Goal: Task Accomplishment & Management: Manage account settings

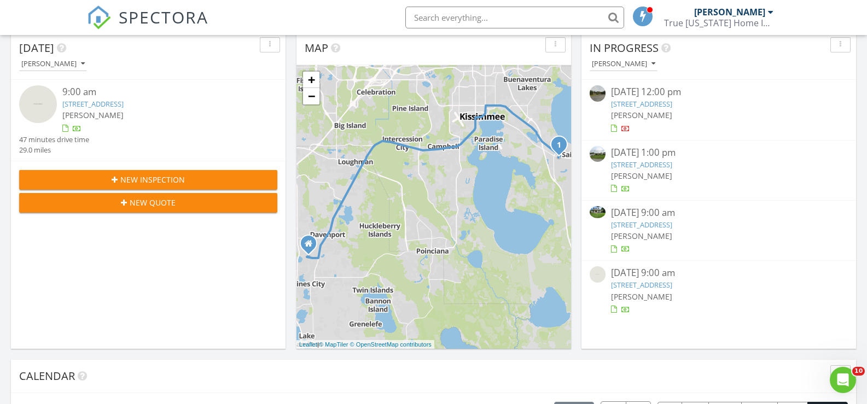
scroll to position [111, 0]
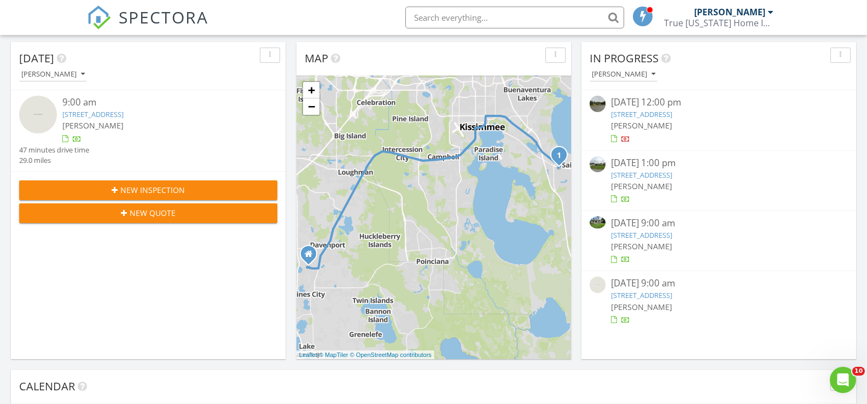
click at [112, 114] on link "1107 Monroe Ave, St. Cloud, FL 34769" at bounding box center [92, 114] width 61 height 10
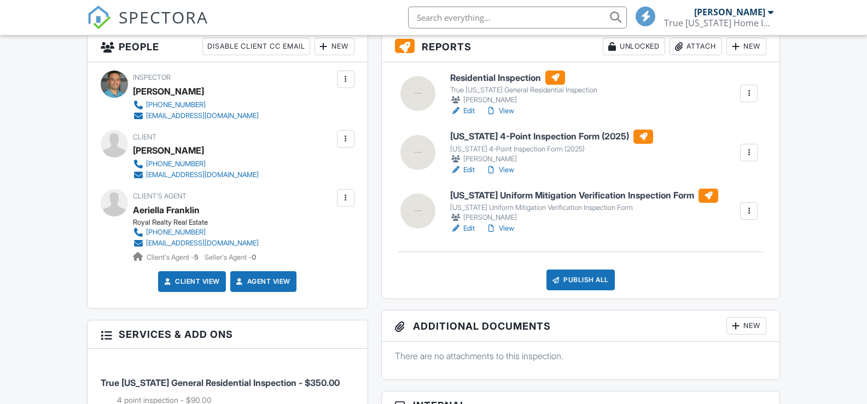
scroll to position [290, 0]
click at [416, 146] on div at bounding box center [417, 152] width 35 height 35
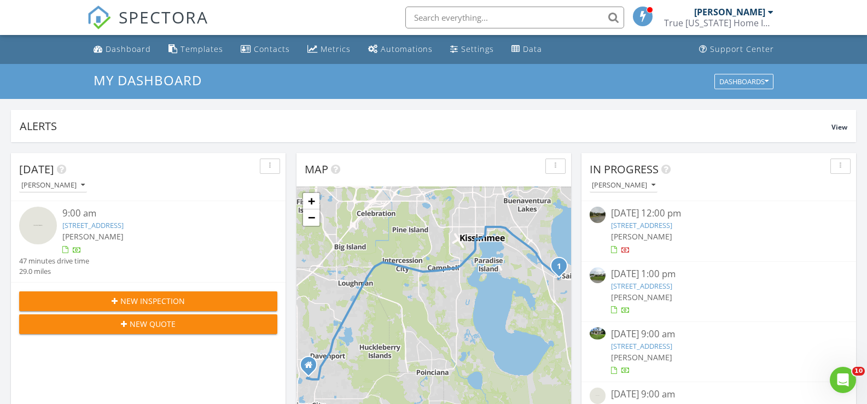
click at [101, 224] on link "1107 Monroe Ave, St. Cloud, FL 34769" at bounding box center [92, 225] width 61 height 10
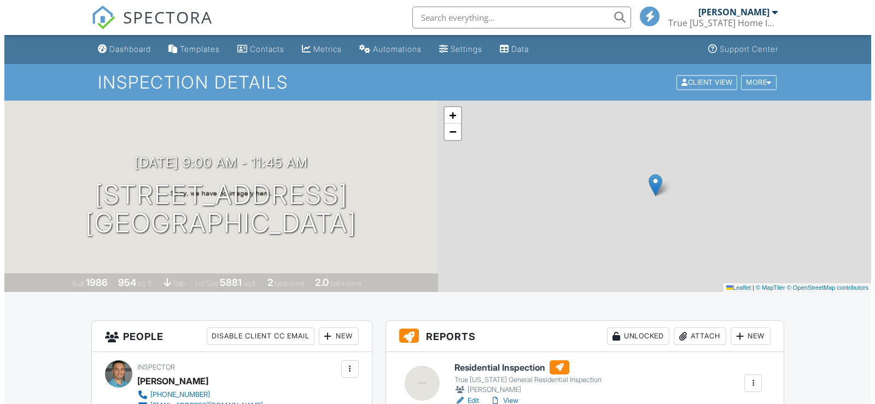
scroll to position [208, 0]
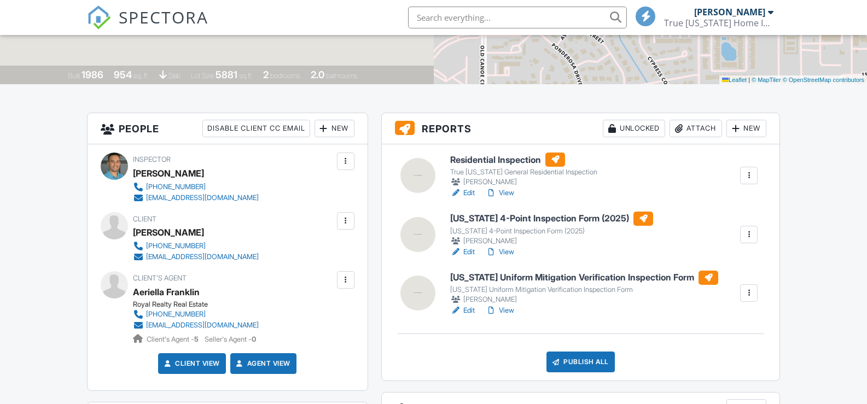
click at [694, 130] on div "Attach" at bounding box center [695, 128] width 52 height 17
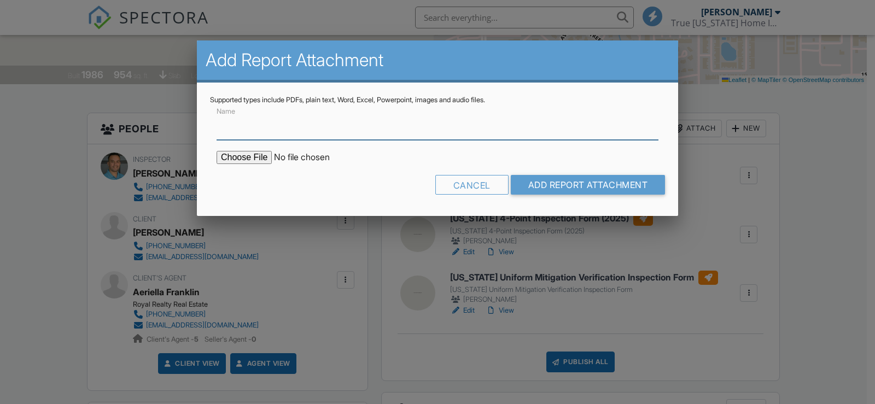
scroll to position [0, 0]
click at [268, 159] on input "file" at bounding box center [310, 157] width 186 height 13
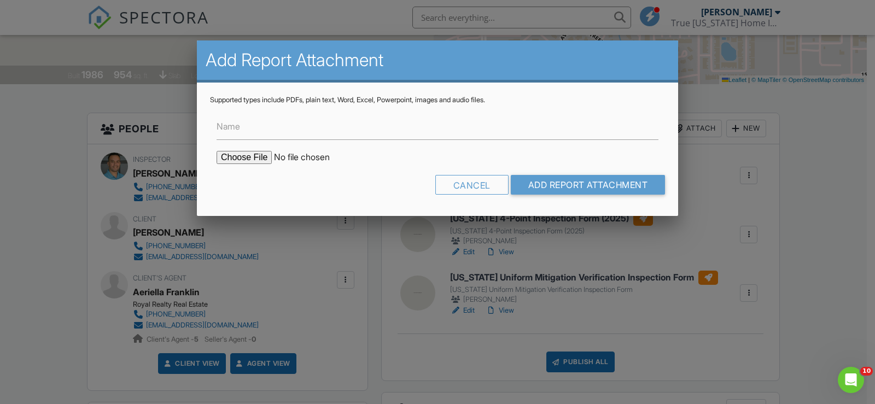
type input "C:\fakepath\ROOF 1107 Monroe Ave.pdf"
click at [620, 191] on input "Add Report Attachment" at bounding box center [588, 185] width 155 height 20
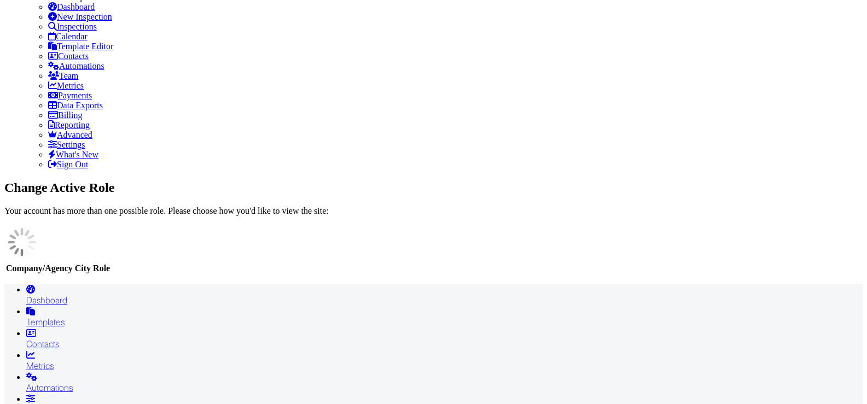
scroll to position [250, 0]
